Goal: Navigation & Orientation: Find specific page/section

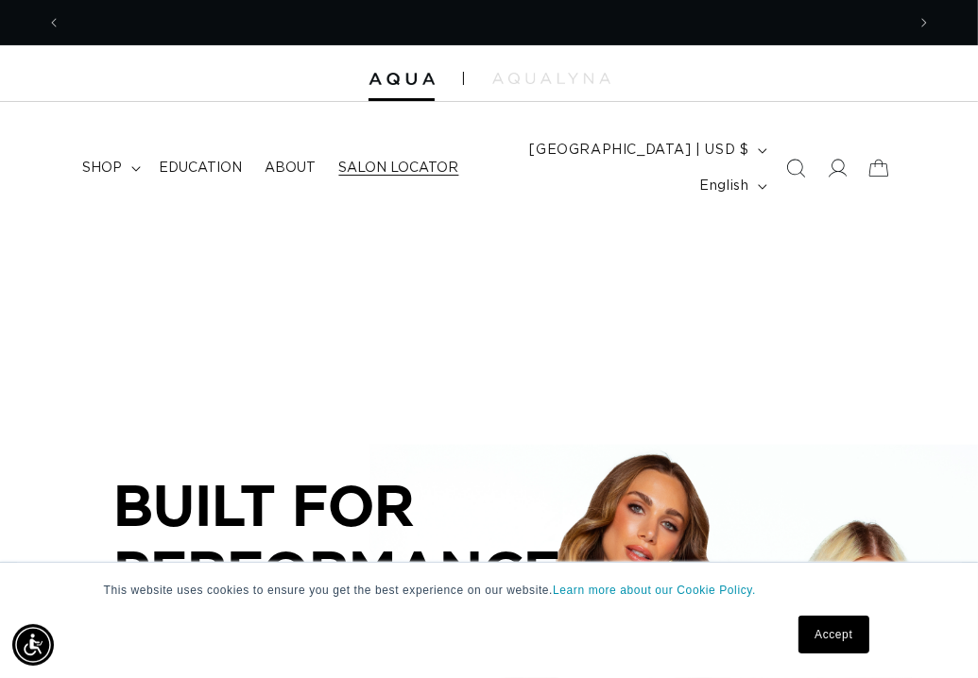
scroll to position [0, 843]
click at [383, 165] on span "Salon Locator" at bounding box center [399, 168] width 120 height 17
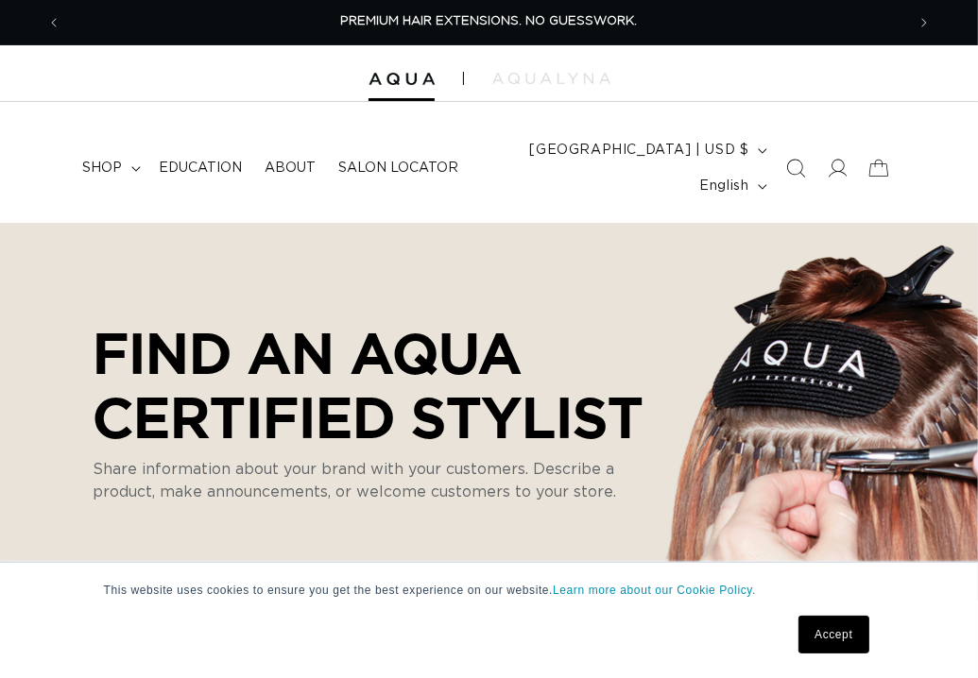
select select "m"
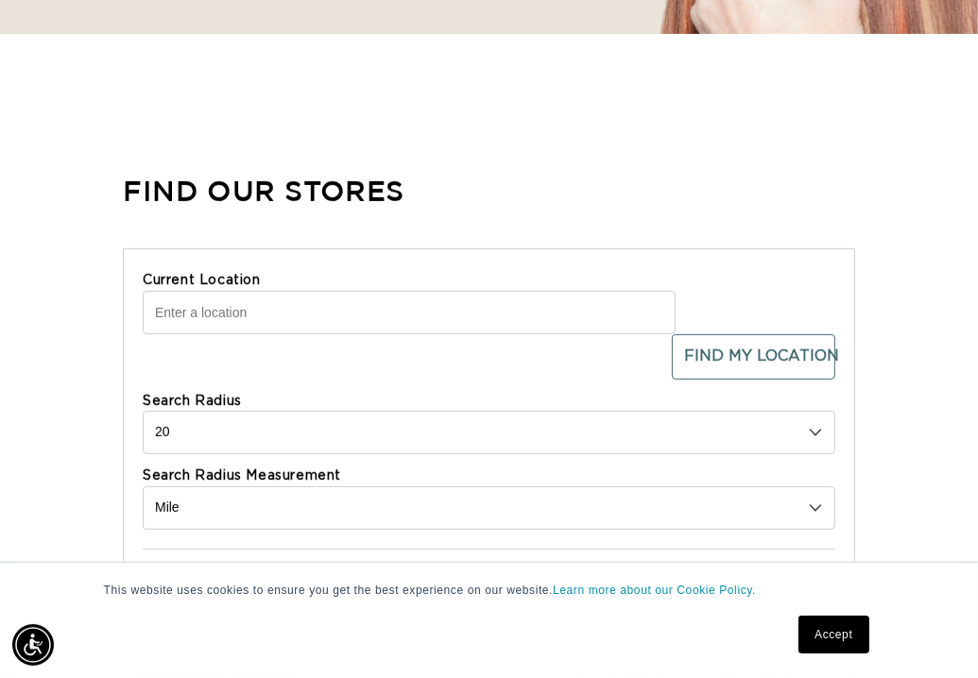
scroll to position [0, 1687]
click at [351, 296] on input "Current Location" at bounding box center [409, 312] width 533 height 43
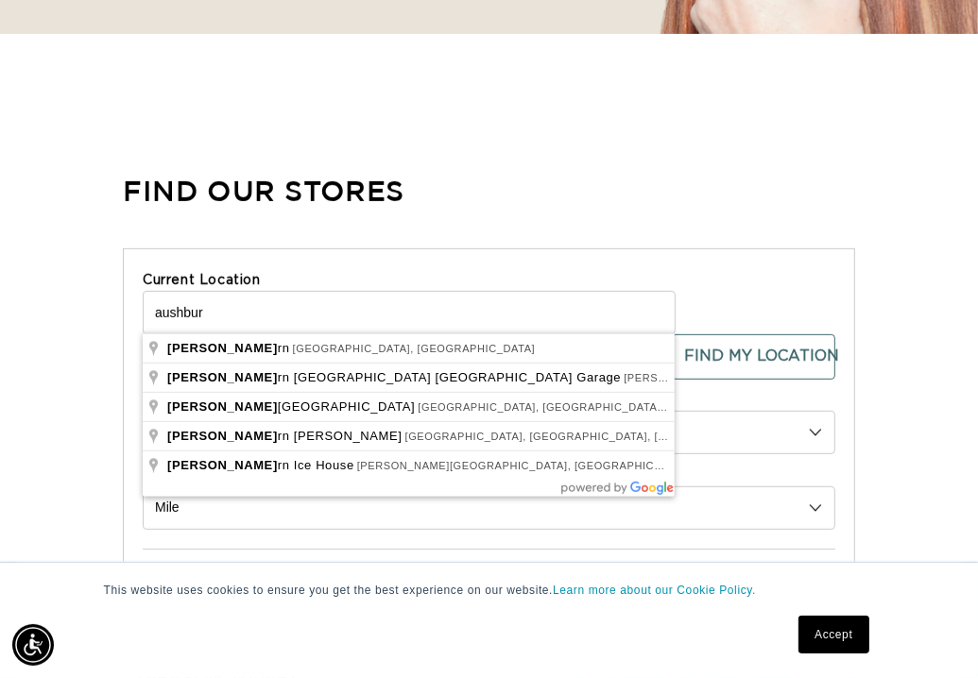
scroll to position [0, 843]
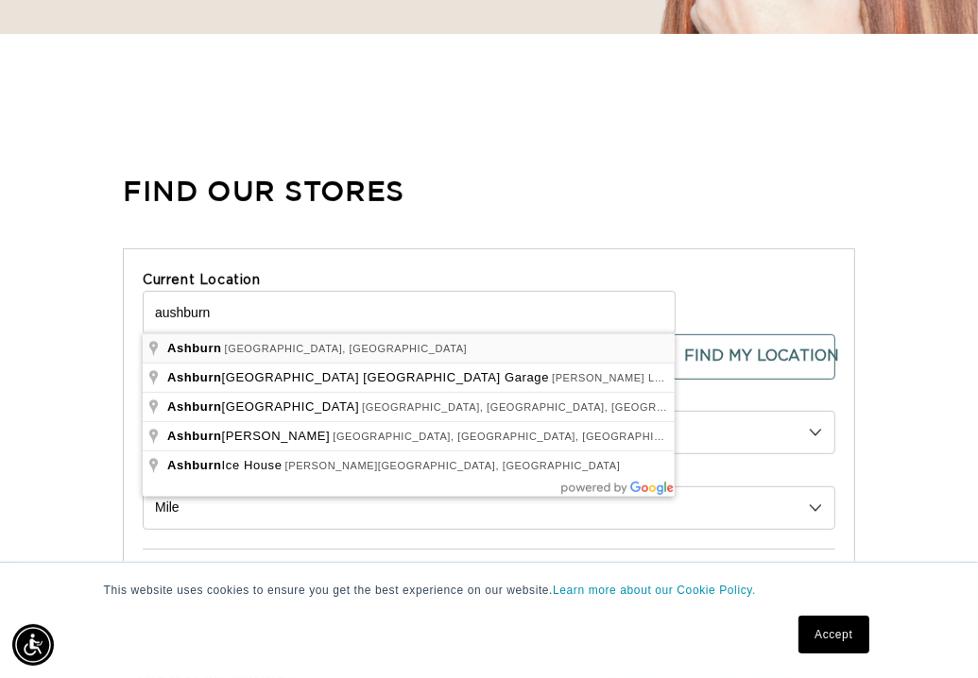
type input "Ashburn, VA, USA"
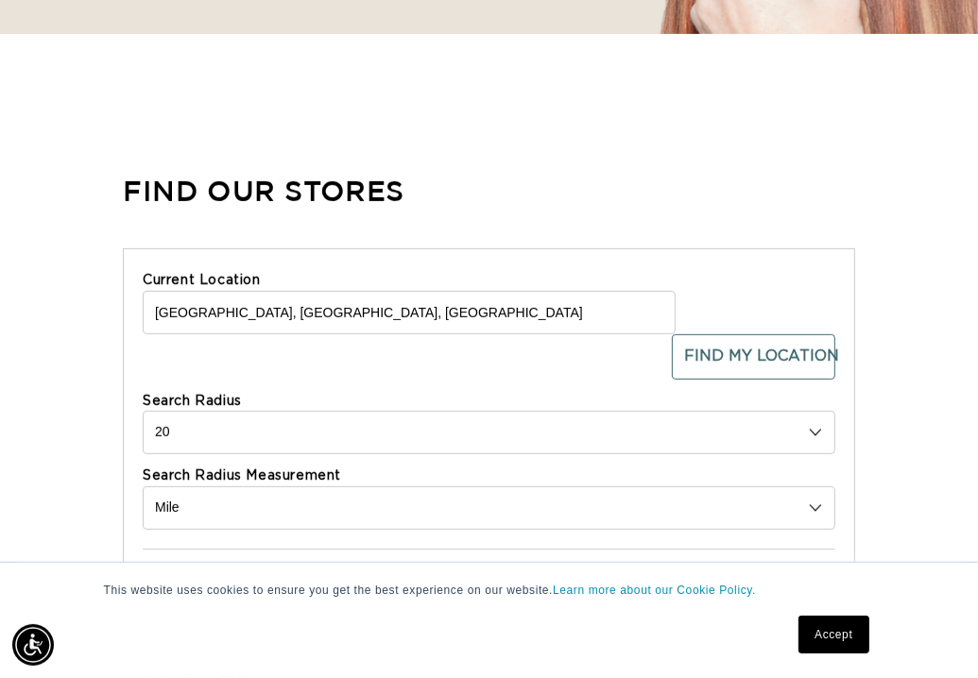
scroll to position [0, 1687]
click at [818, 432] on select "10 20 30 40 No Limit" at bounding box center [489, 432] width 692 height 43
select select "40"
click at [143, 411] on select "10 20 30 40 No Limit" at bounding box center [489, 432] width 692 height 43
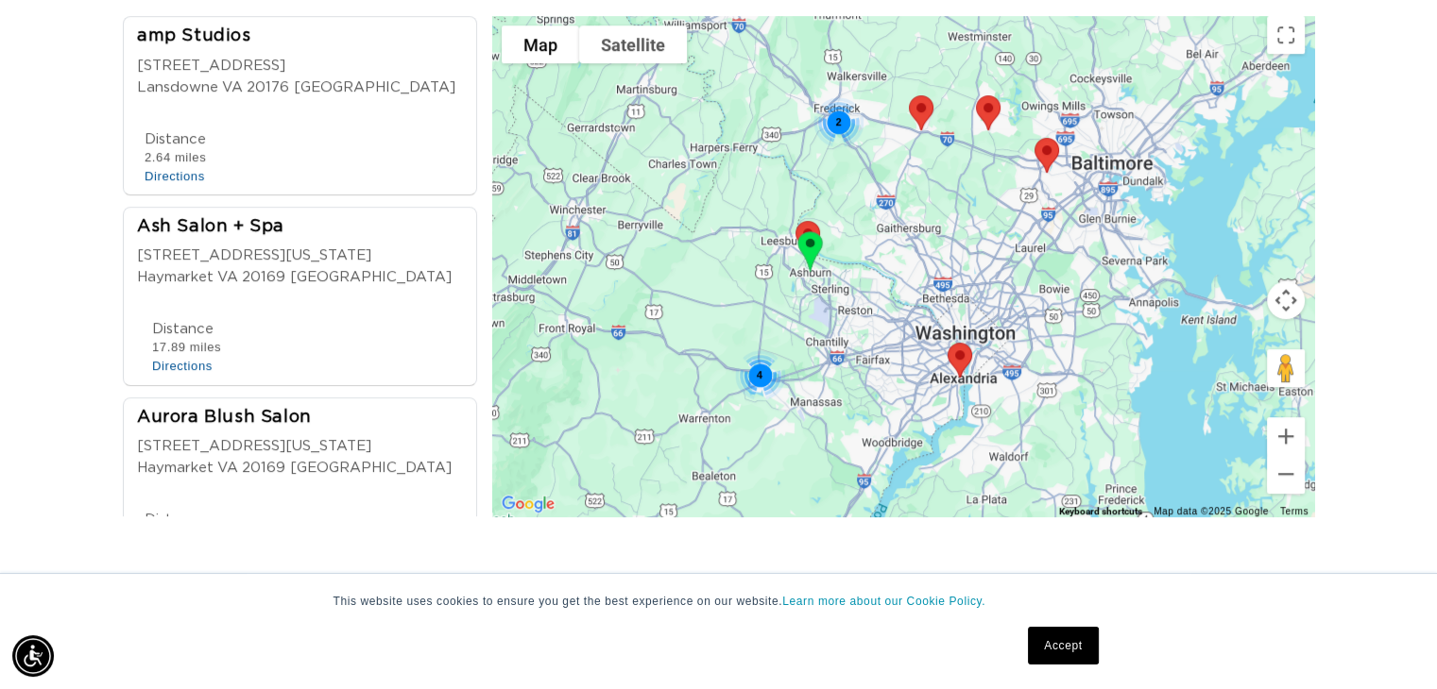
scroll to position [0, 1302]
click at [220, 222] on div "Ash Salon + Spa" at bounding box center [294, 228] width 315 height 26
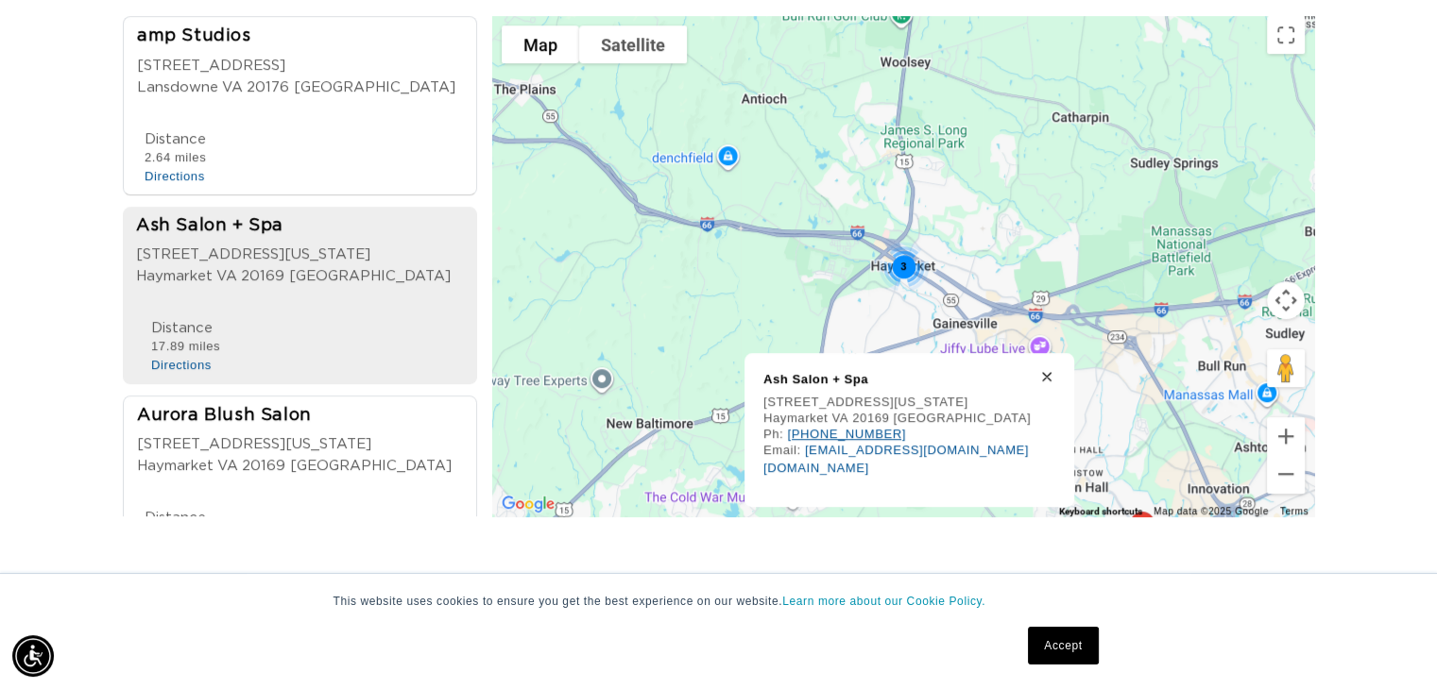
scroll to position [0, 0]
click at [853, 466] on link "www.salonash.com" at bounding box center [816, 468] width 106 height 14
